Goal: Task Accomplishment & Management: Use online tool/utility

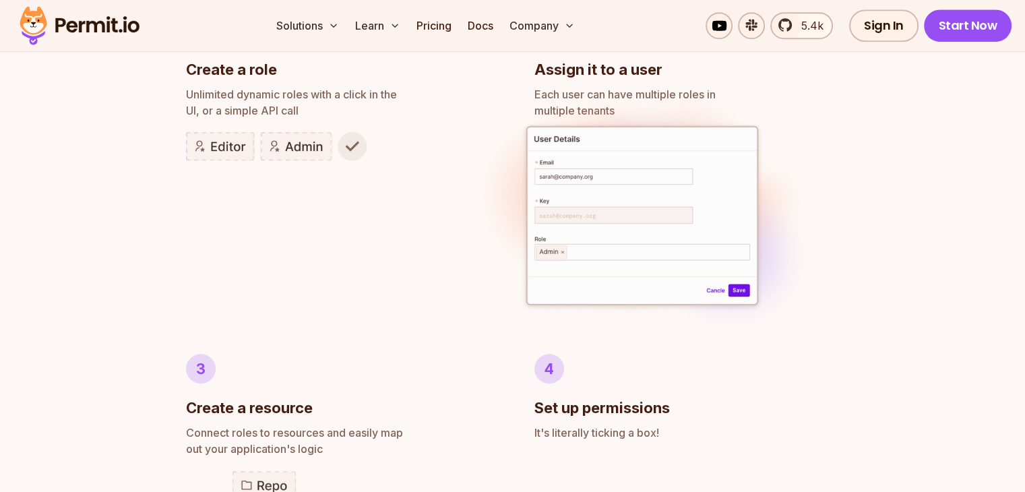
scroll to position [853, 0]
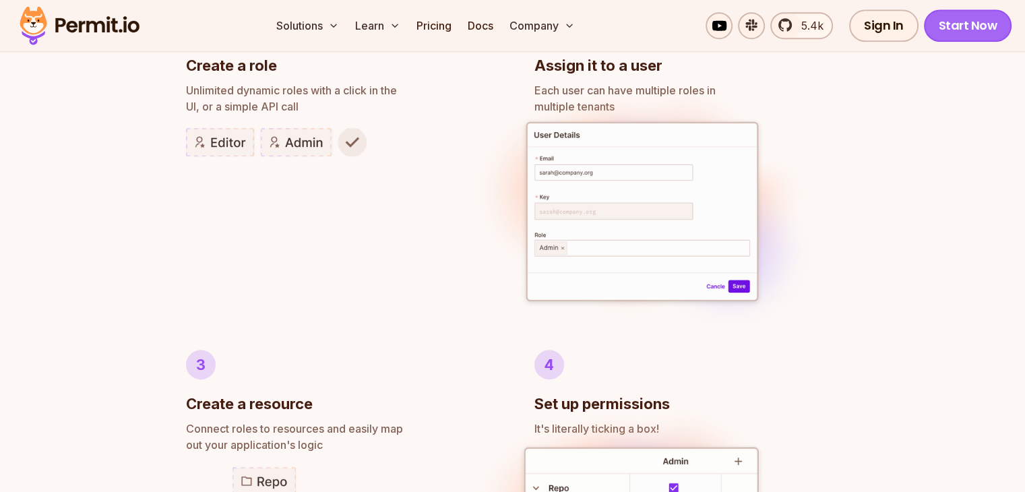
click at [985, 38] on link "Start Now" at bounding box center [968, 25] width 88 height 32
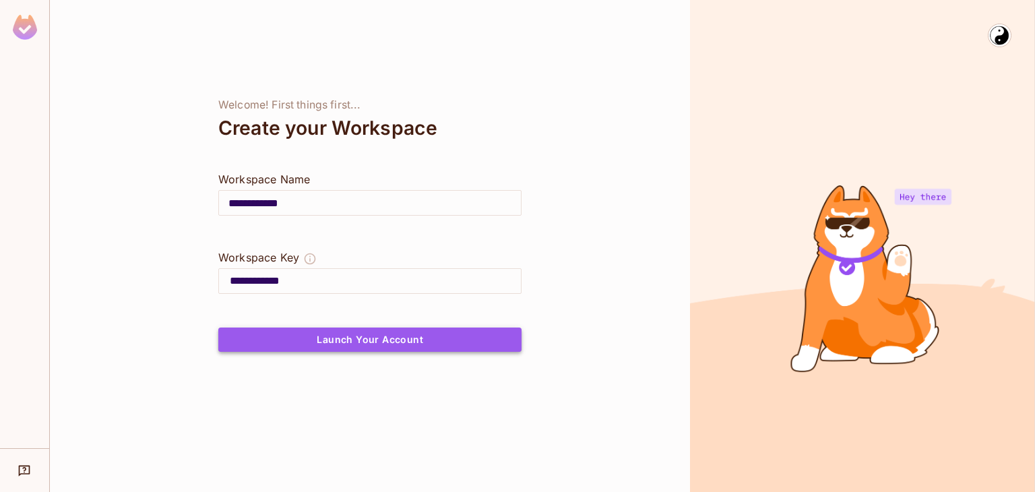
click at [442, 332] on button "Launch Your Account" at bounding box center [369, 340] width 303 height 24
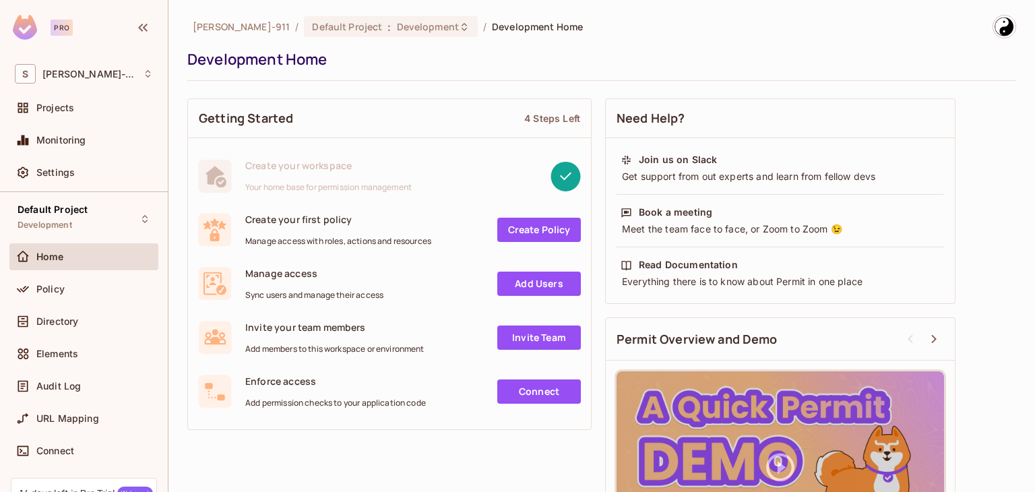
scroll to position [117, 0]
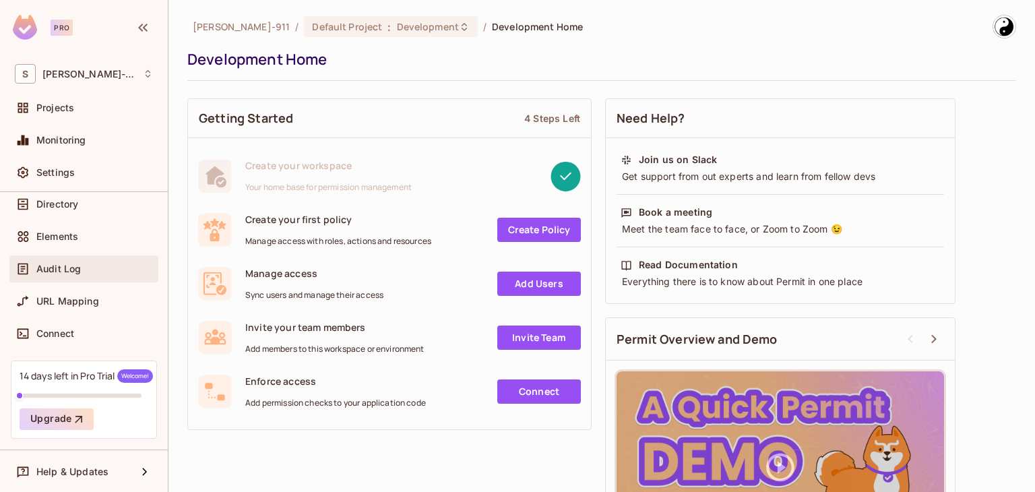
click at [91, 278] on div "Audit Log" at bounding box center [83, 268] width 149 height 27
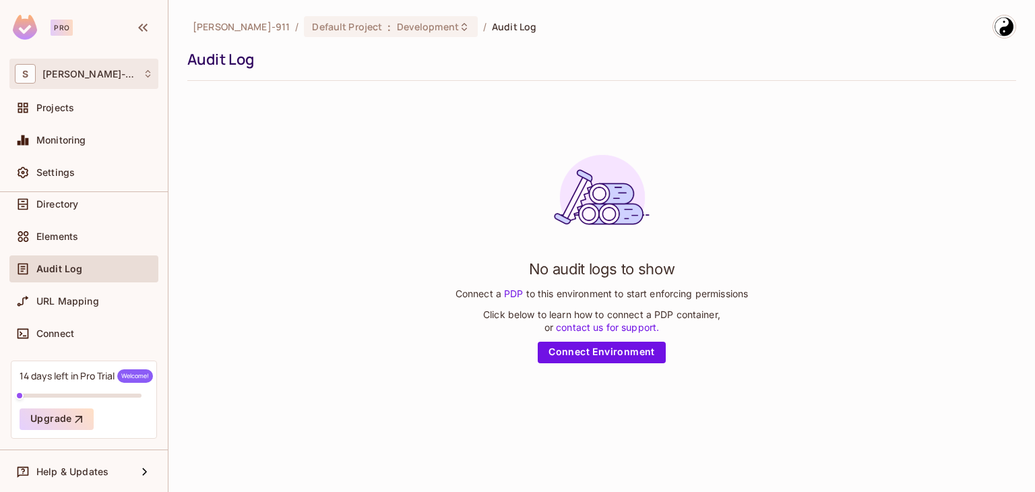
click at [106, 76] on div "S Sharmila-911" at bounding box center [84, 74] width 138 height 20
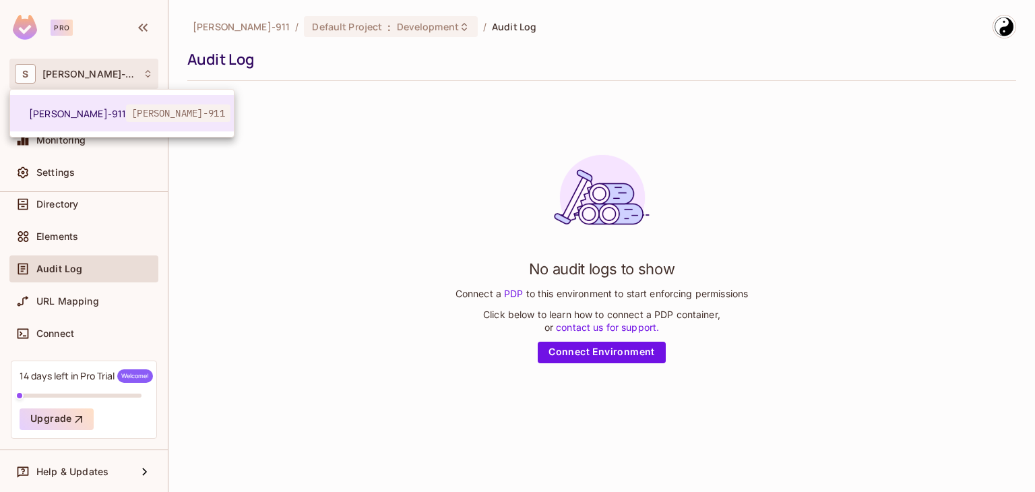
click at [329, 165] on div at bounding box center [517, 246] width 1035 height 492
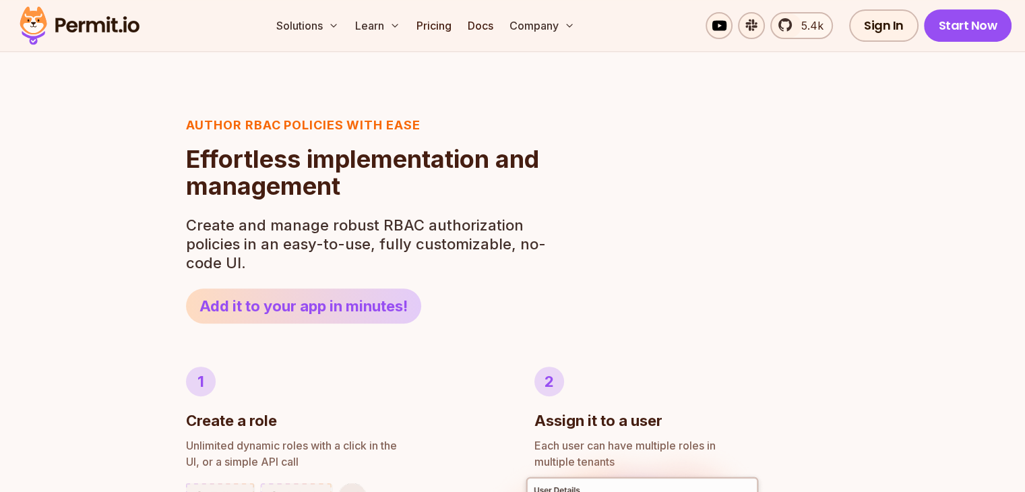
scroll to position [499, 0]
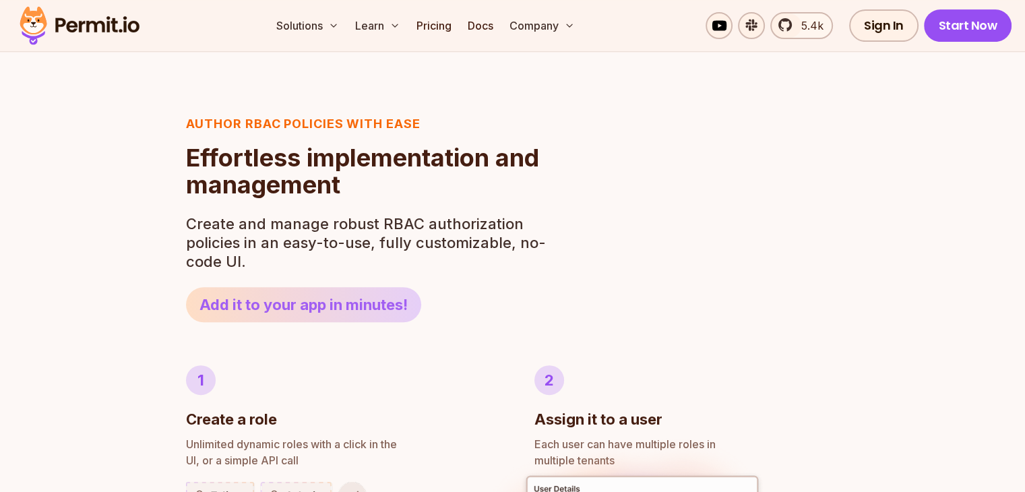
click at [337, 293] on link "Add it to your app in minutes!" at bounding box center [303, 304] width 235 height 35
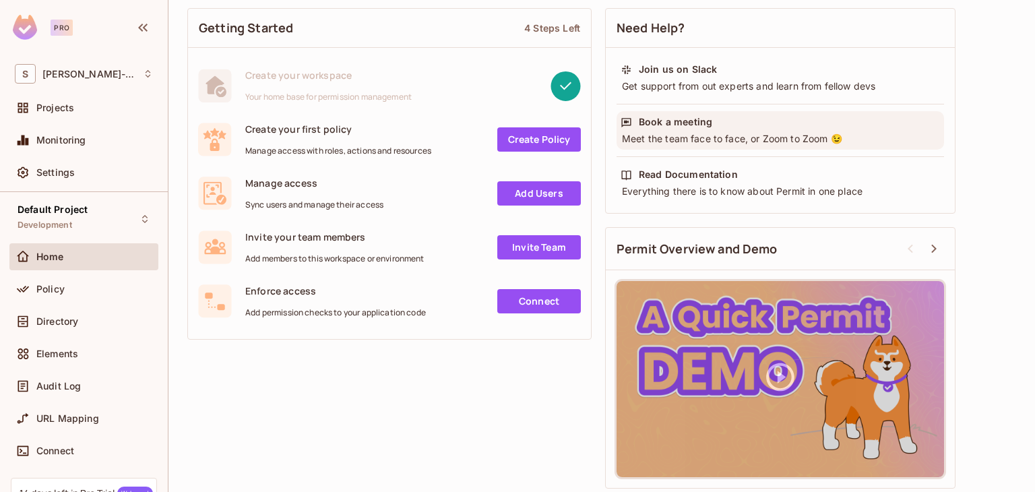
scroll to position [93, 0]
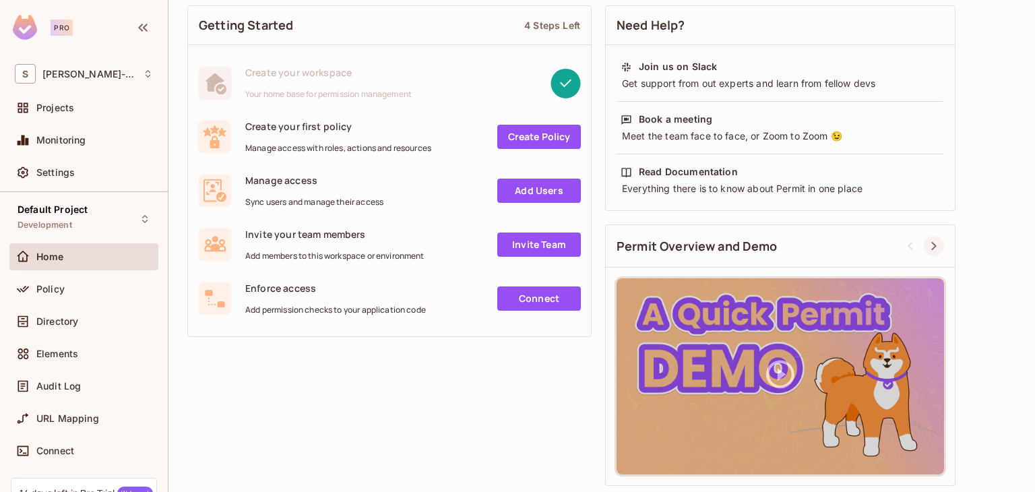
click at [935, 247] on icon at bounding box center [934, 246] width 16 height 16
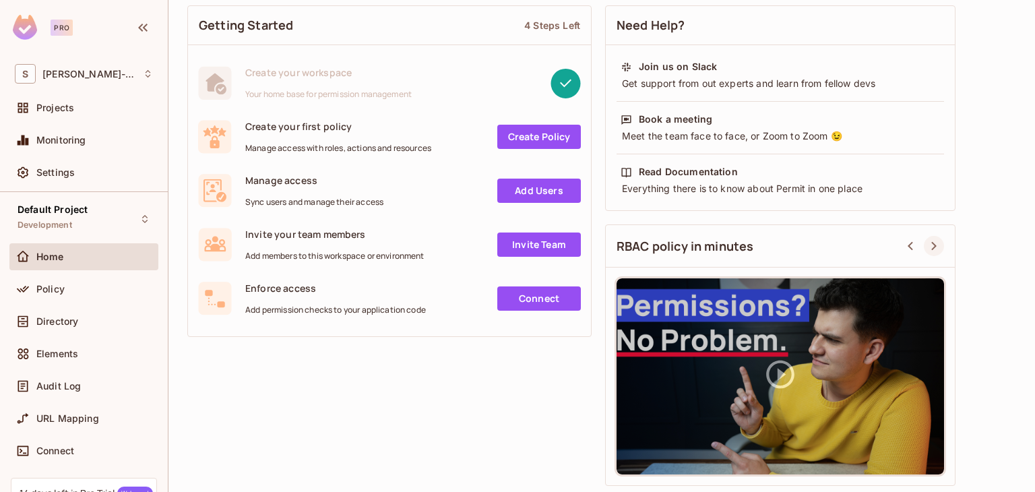
click at [935, 247] on icon at bounding box center [934, 246] width 16 height 16
